Goal: Task Accomplishment & Management: Use online tool/utility

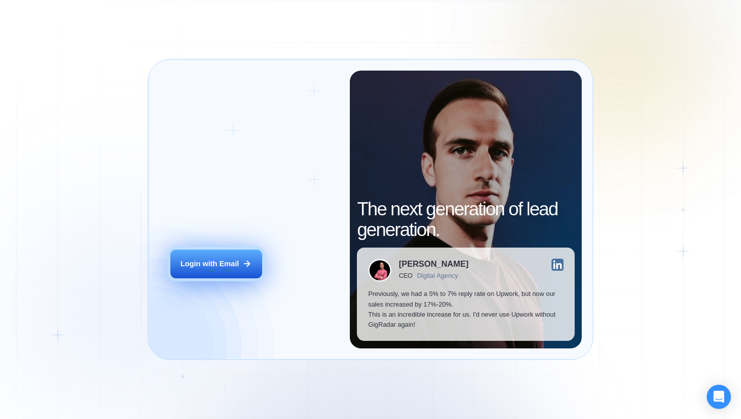
click at [237, 265] on div "Login with Email" at bounding box center [210, 264] width 59 height 10
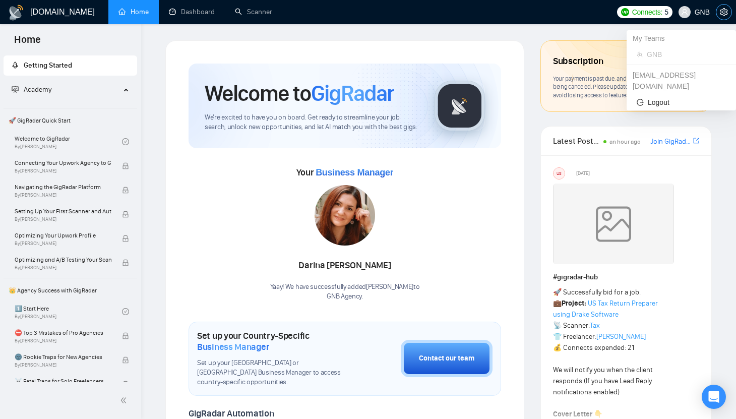
click at [720, 10] on icon "setting" at bounding box center [724, 12] width 8 height 8
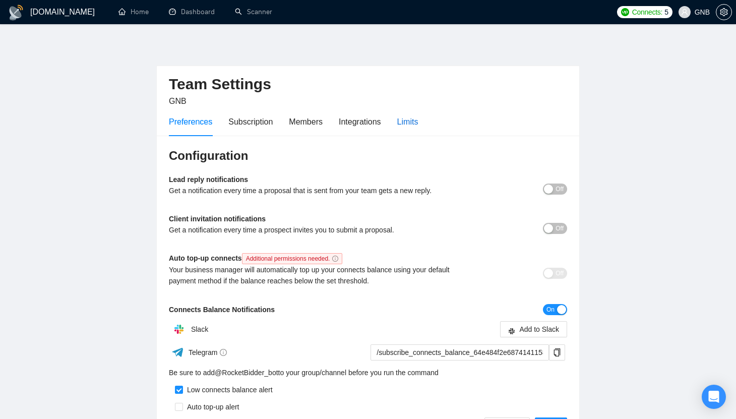
click at [415, 119] on div "Limits" at bounding box center [407, 121] width 21 height 13
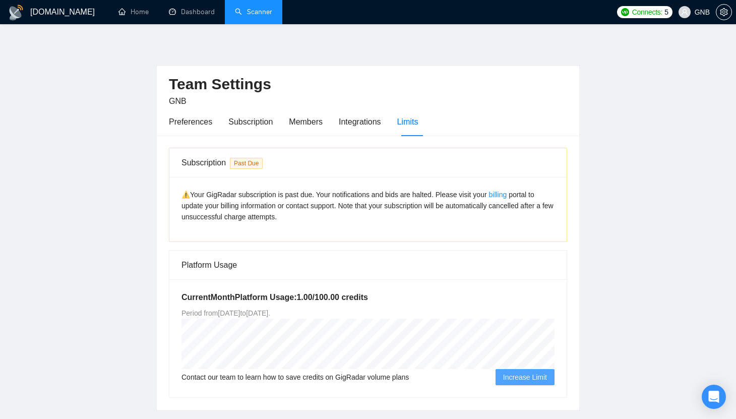
click at [259, 15] on link "Scanner" at bounding box center [253, 12] width 37 height 9
